Goal: Use online tool/utility: Utilize a website feature to perform a specific function

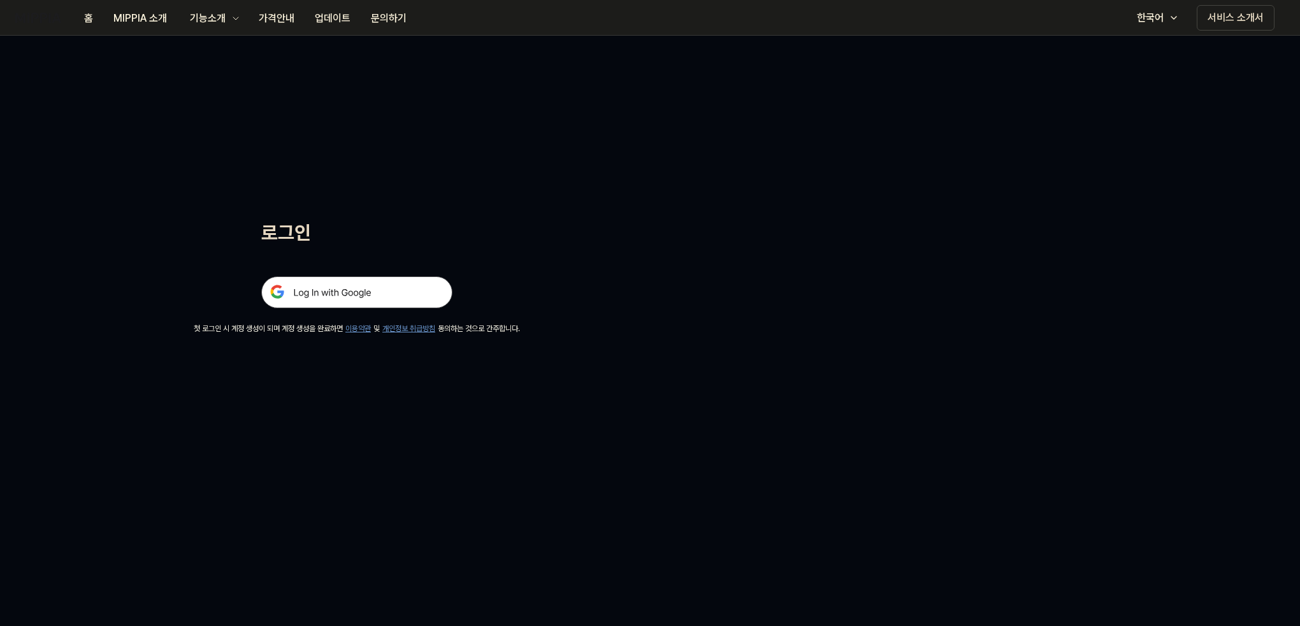
click at [421, 285] on img at bounding box center [356, 293] width 191 height 32
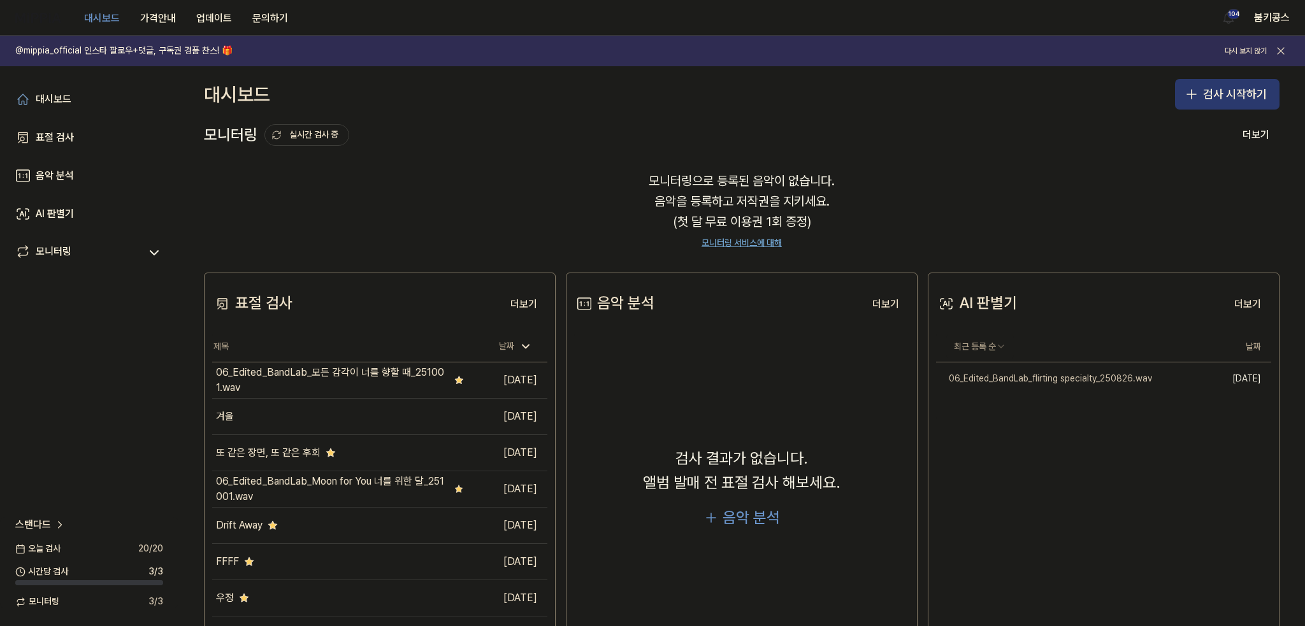
click at [1231, 96] on button "검사 시작하기" at bounding box center [1227, 94] width 105 height 31
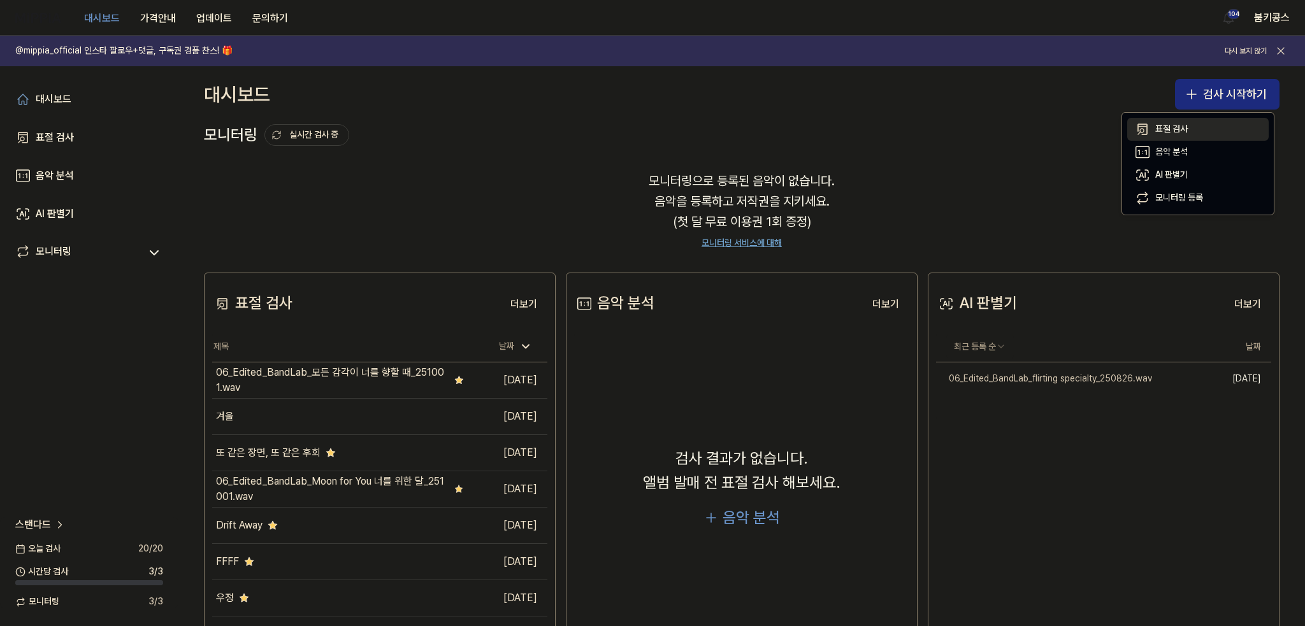
click at [1193, 124] on button "표절 검사" at bounding box center [1197, 129] width 141 height 23
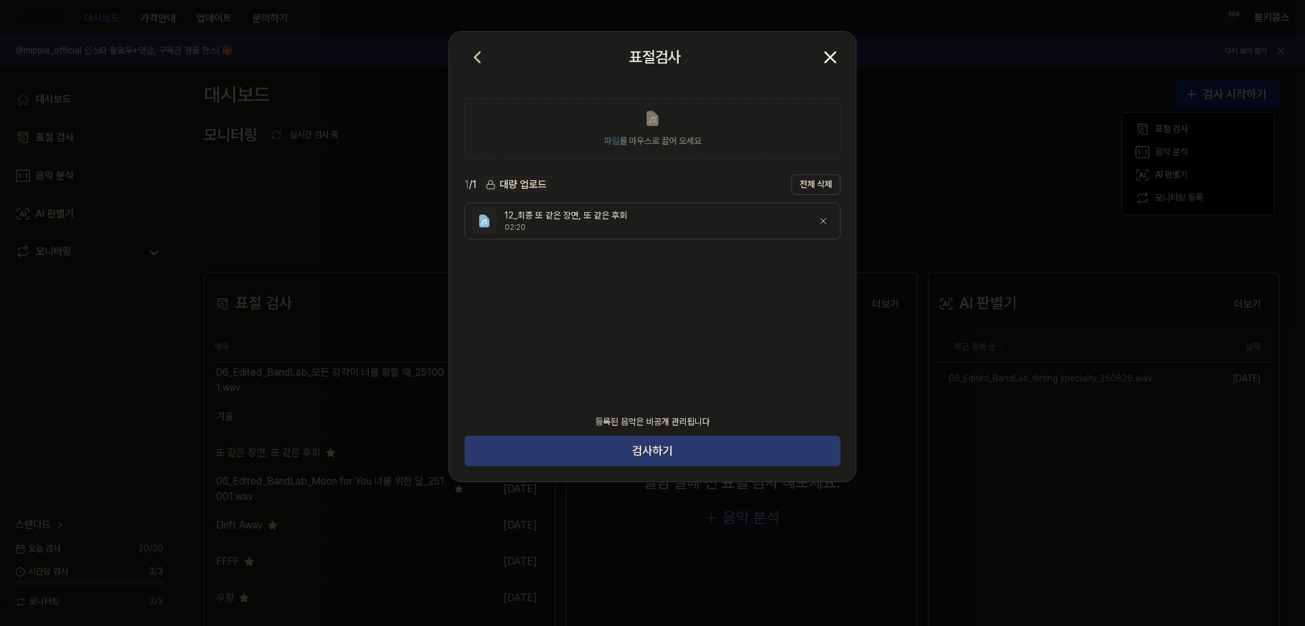
click at [712, 458] on button "검사하기" at bounding box center [653, 451] width 376 height 31
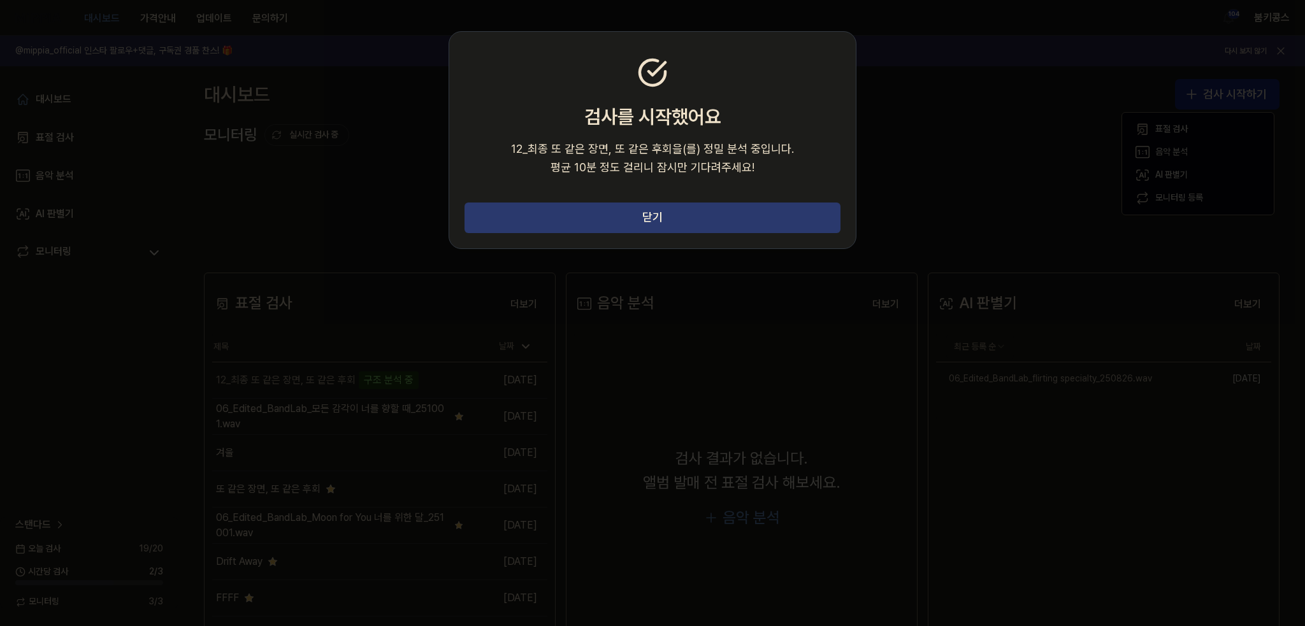
click at [591, 206] on button "닫기" at bounding box center [653, 218] width 376 height 31
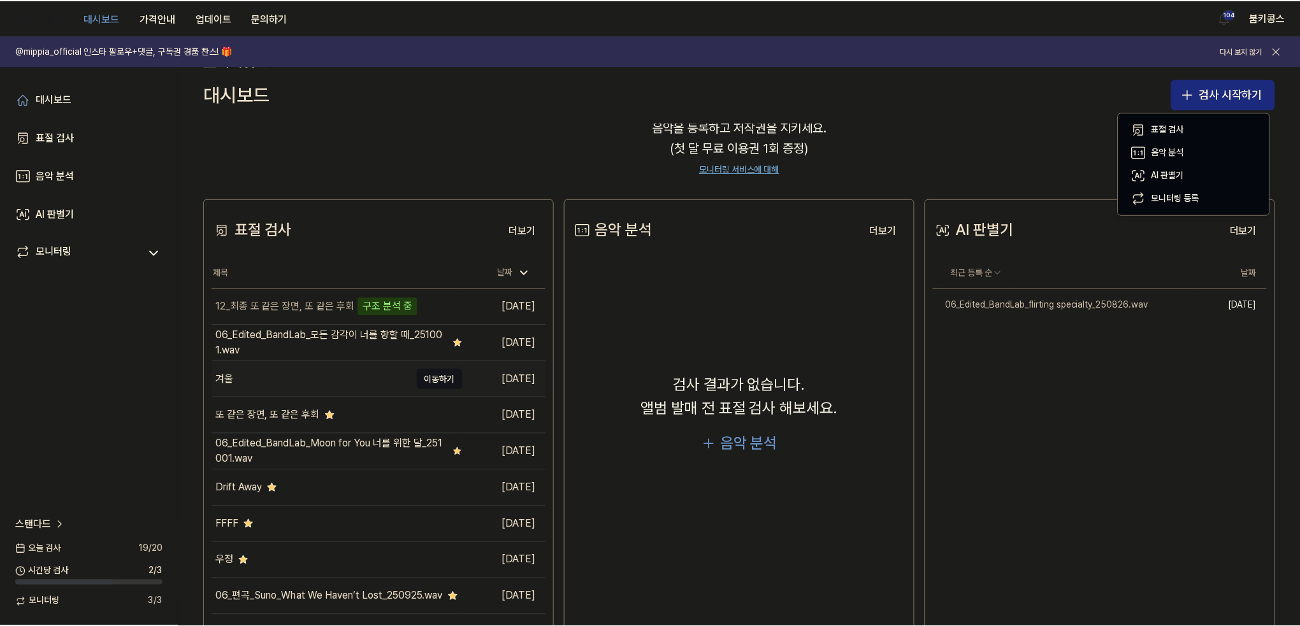
scroll to position [103, 0]
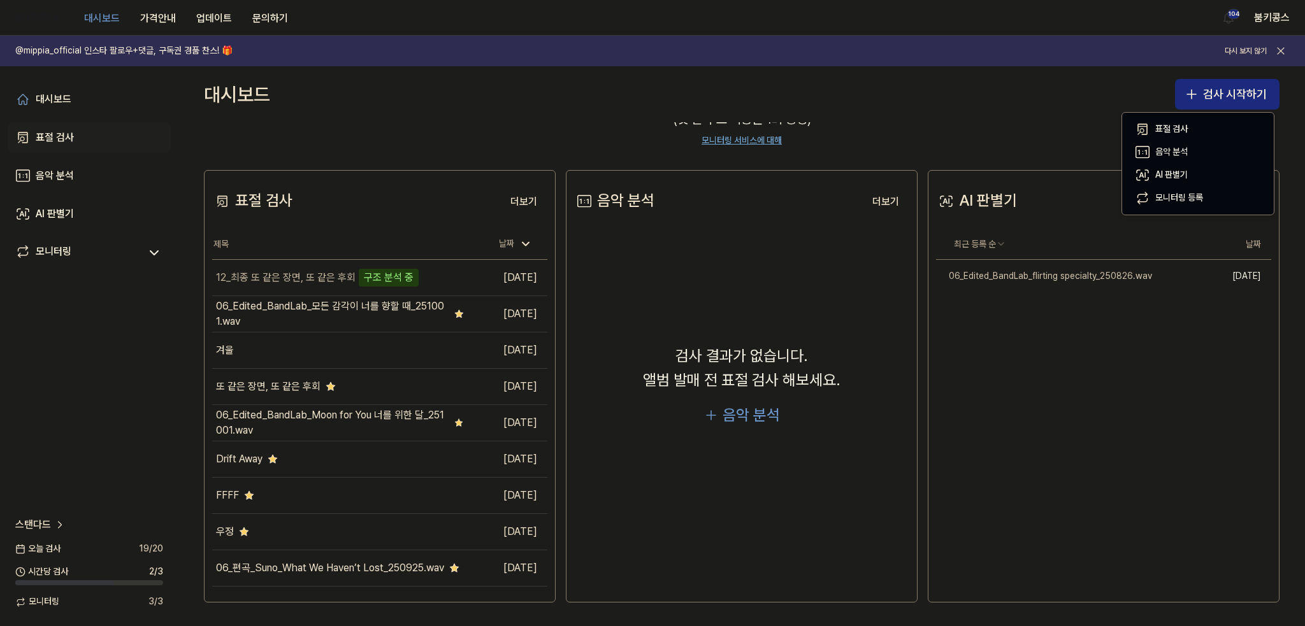
click at [87, 134] on link "표절 검사" at bounding box center [89, 137] width 163 height 31
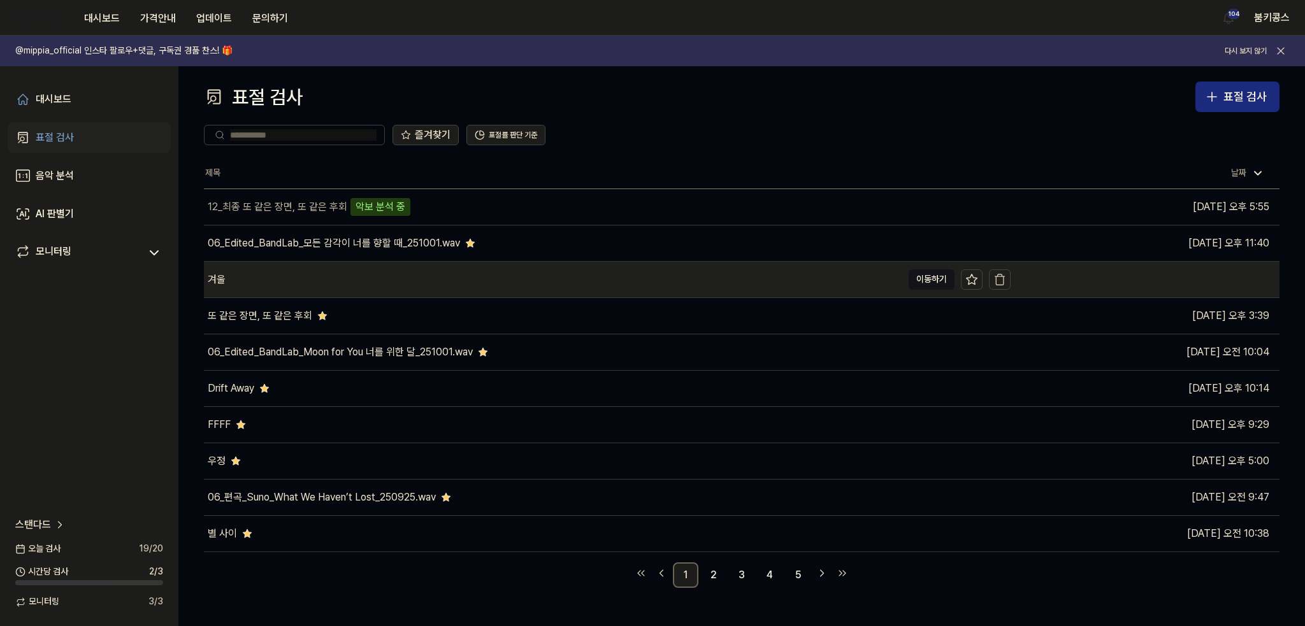
click at [424, 270] on div "겨울" at bounding box center [553, 280] width 698 height 36
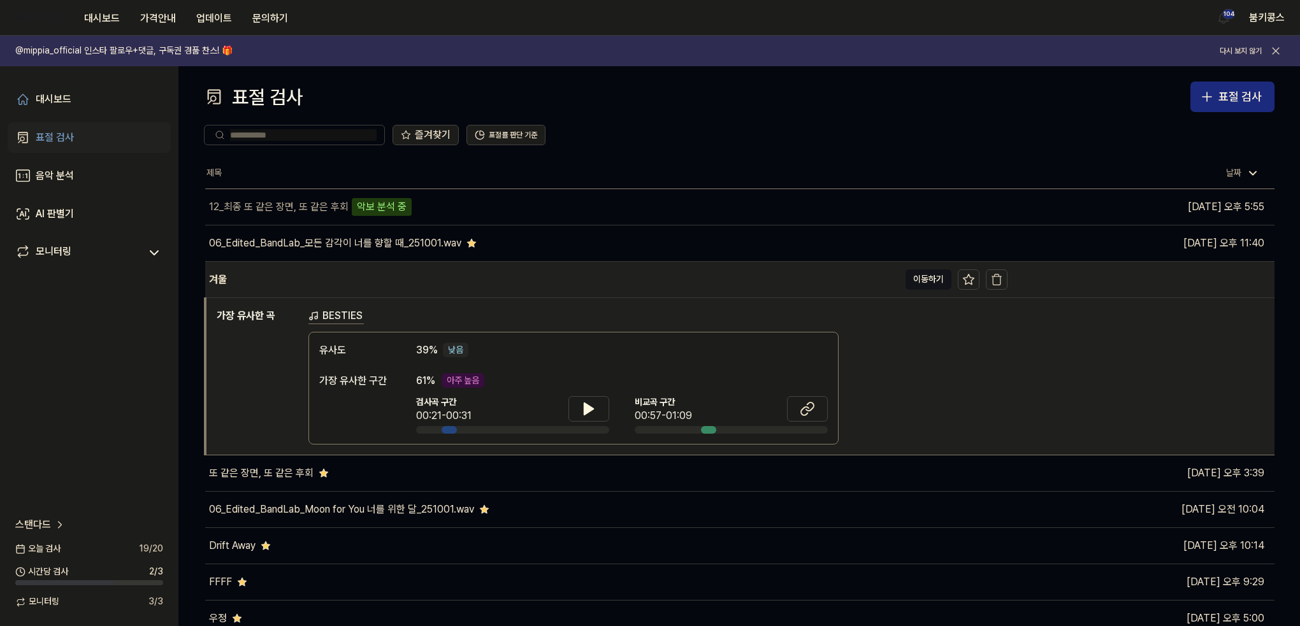
click at [424, 270] on div "겨울" at bounding box center [552, 280] width 694 height 36
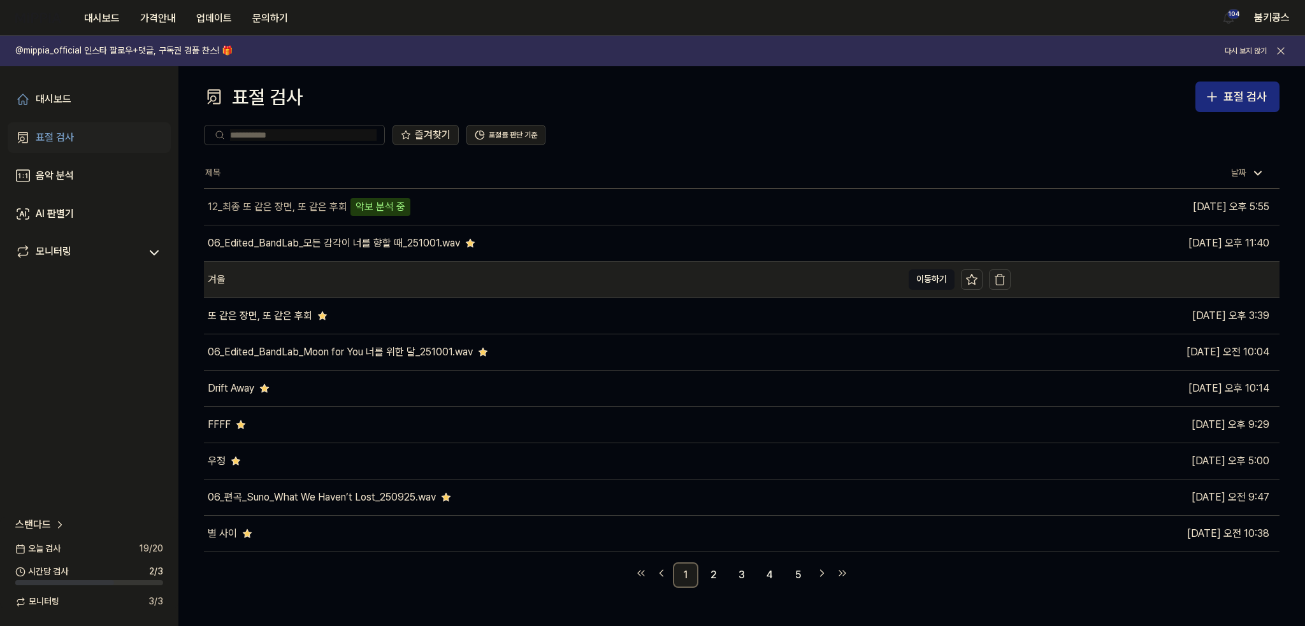
click at [1000, 278] on icon "button" at bounding box center [999, 279] width 13 height 13
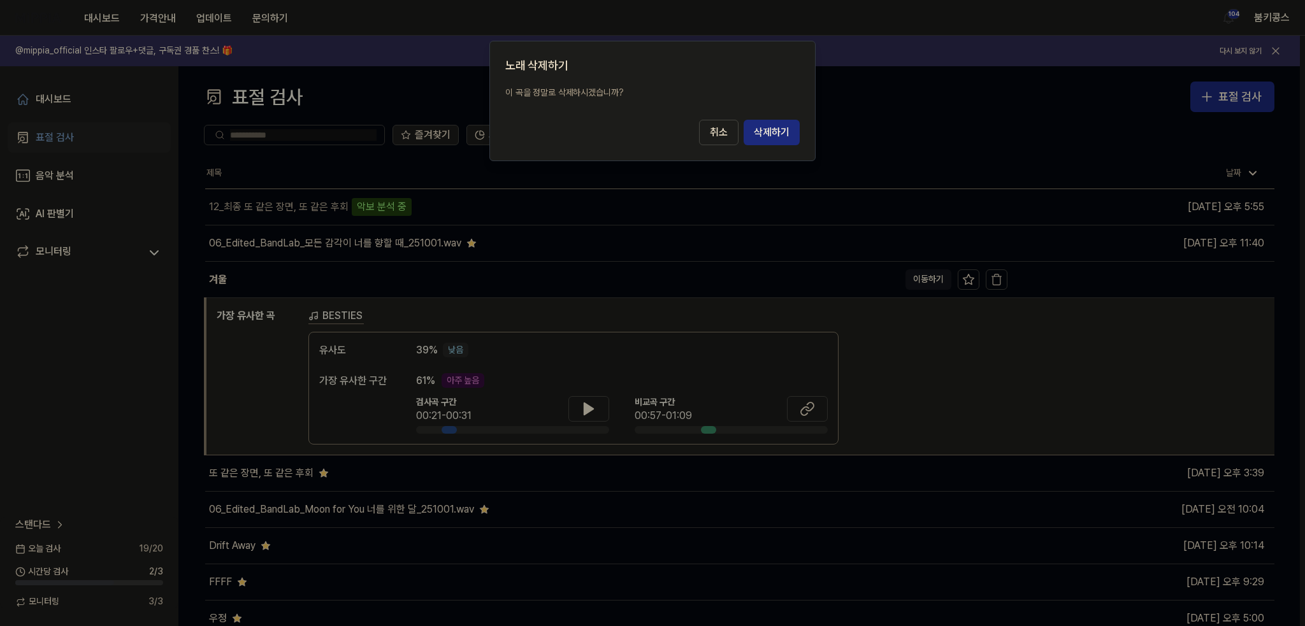
drag, startPoint x: 793, startPoint y: 129, endPoint x: 789, endPoint y: 136, distance: 8.5
click at [793, 129] on button "삭제하기" at bounding box center [772, 132] width 56 height 25
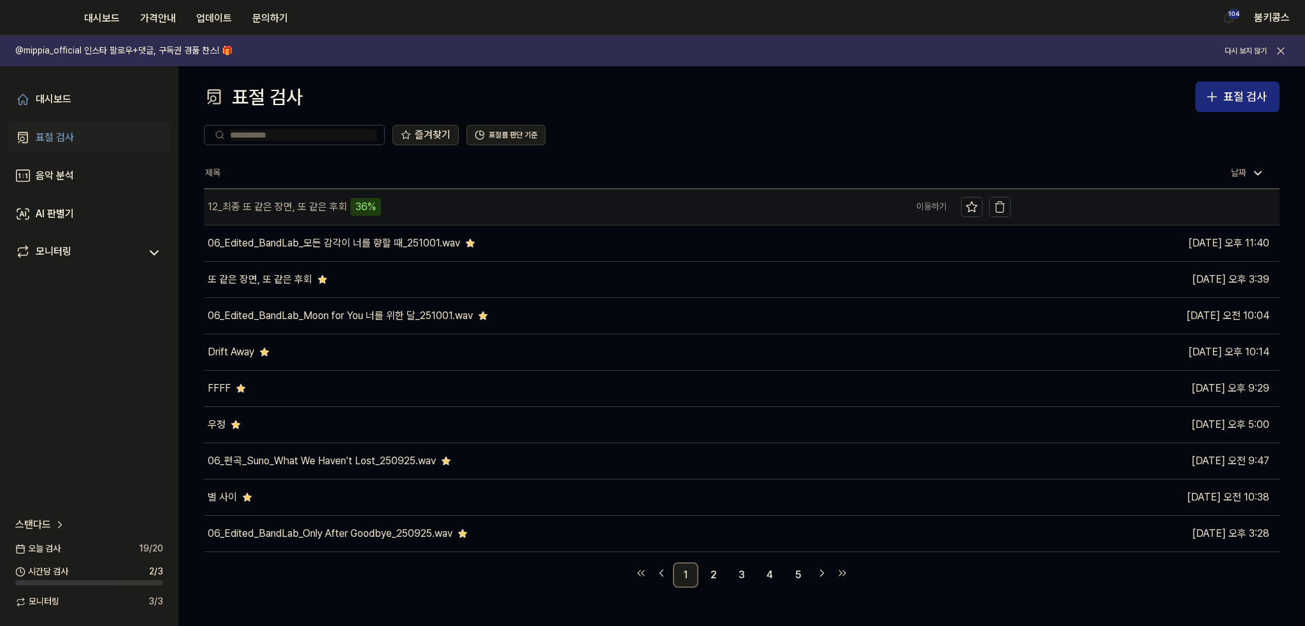
click at [311, 211] on div "12_최종 또 같은 장면, 또 같은 후회" at bounding box center [278, 206] width 140 height 15
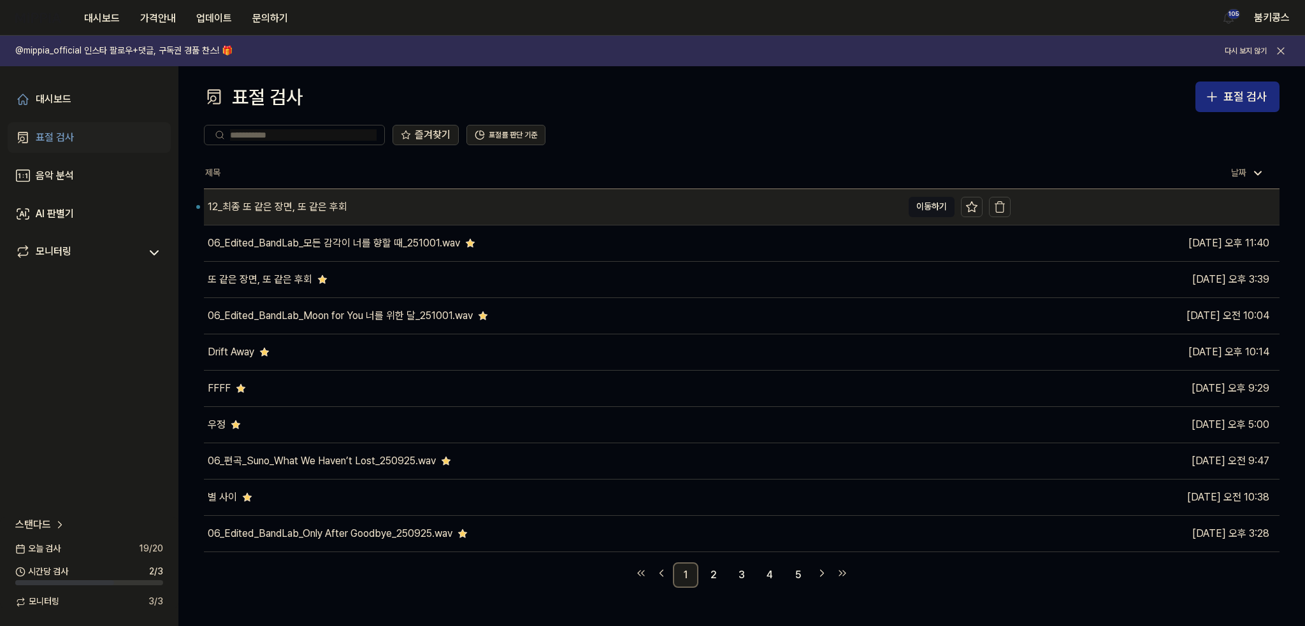
click at [384, 220] on div "12_최종 또 같은 장면, 또 같은 후회" at bounding box center [553, 207] width 698 height 36
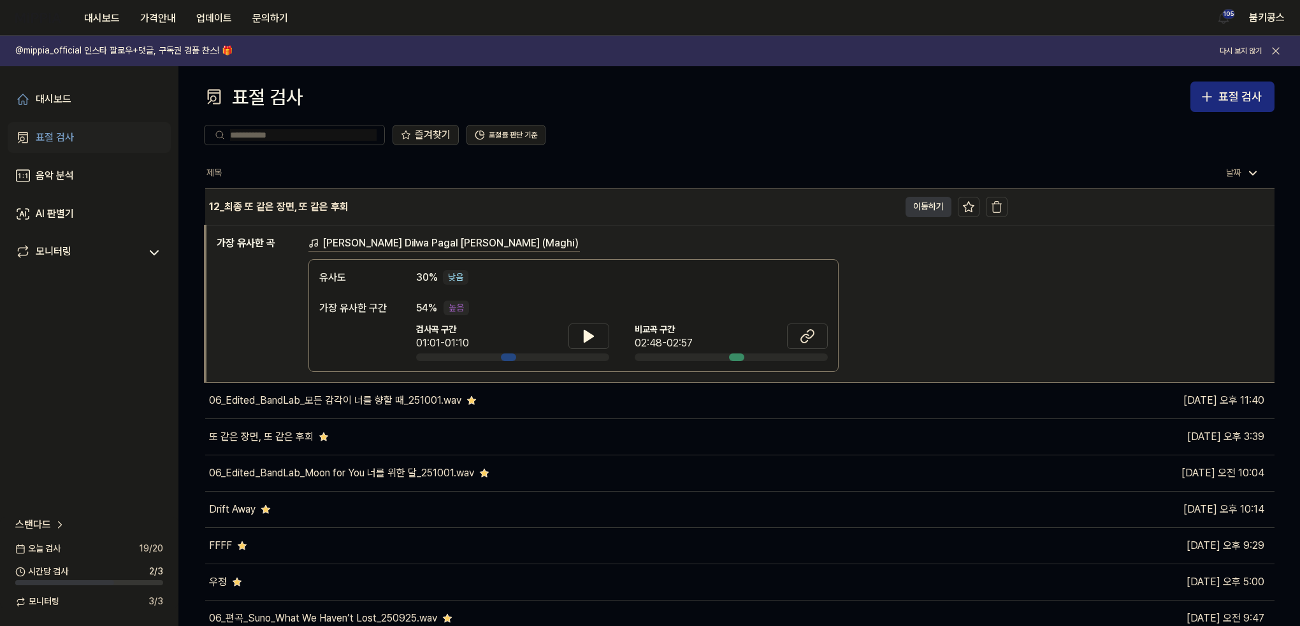
click at [912, 201] on button "이동하기" at bounding box center [928, 207] width 46 height 20
